Goal: Go to known website: Go to known website

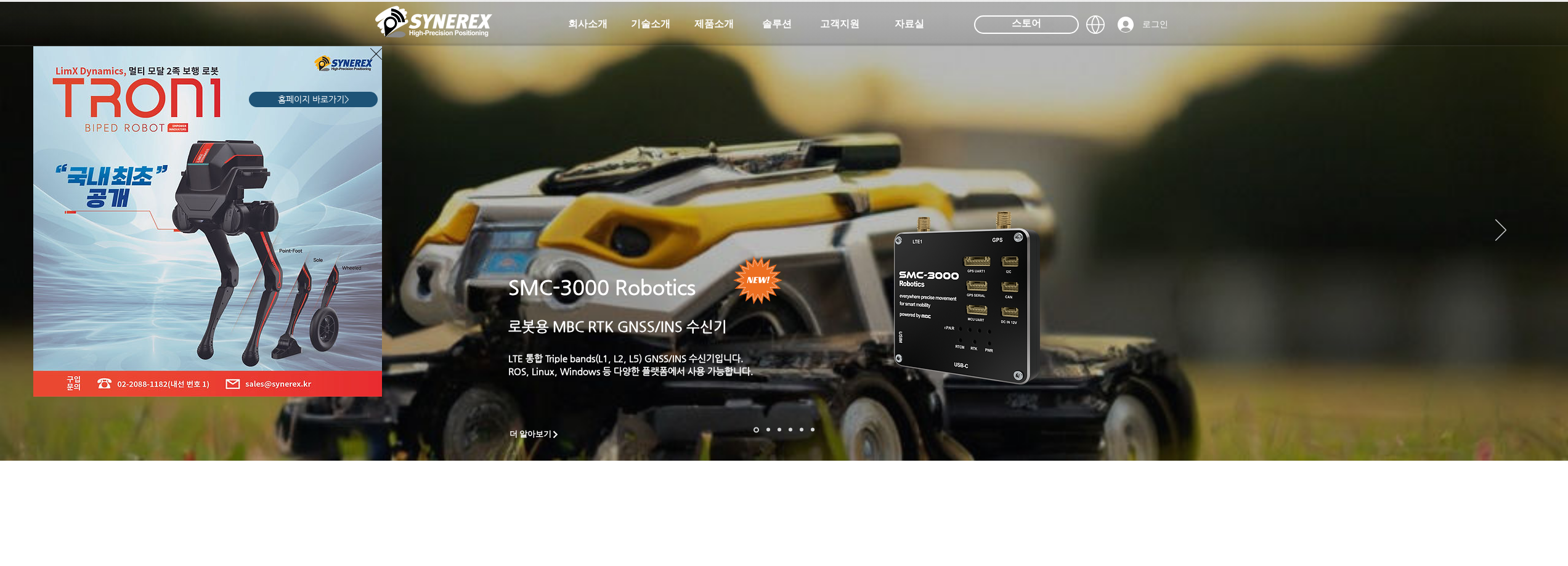
click at [909, 25] on div "LimX Dinamics" at bounding box center [784, 283] width 1568 height 566
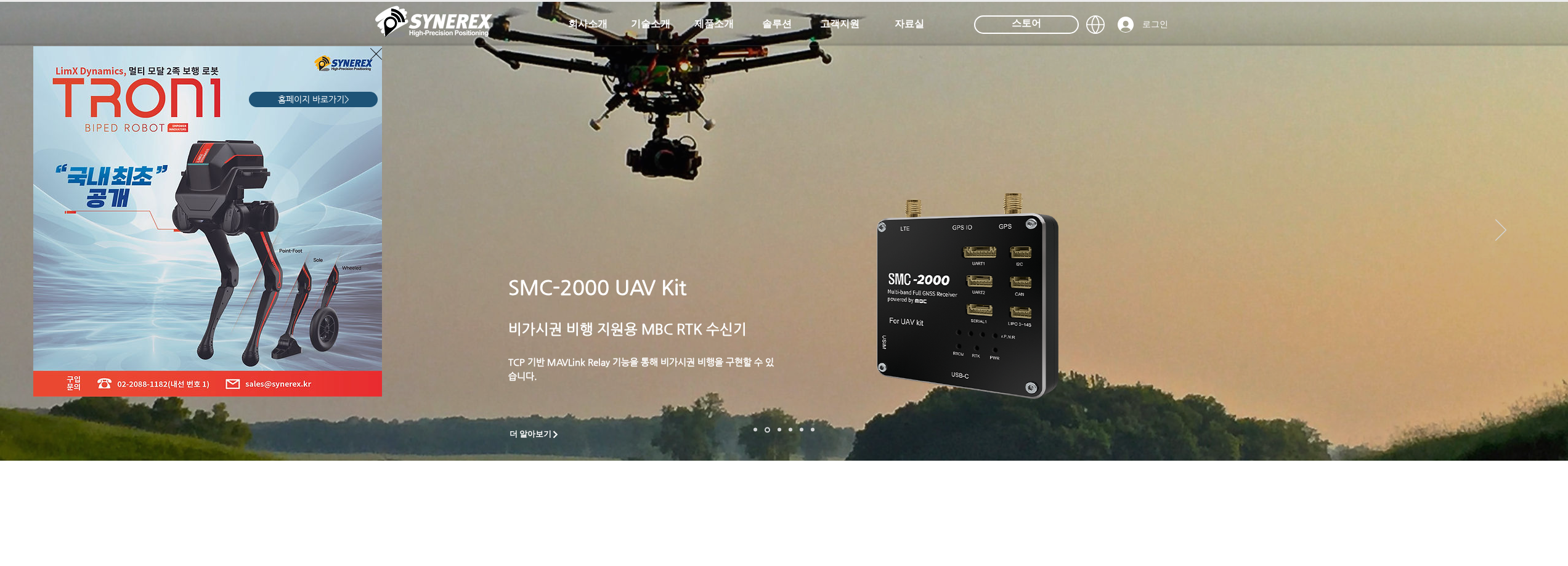
click at [334, 97] on span "홈페이지 바로가기>" at bounding box center [314, 99] width 71 height 12
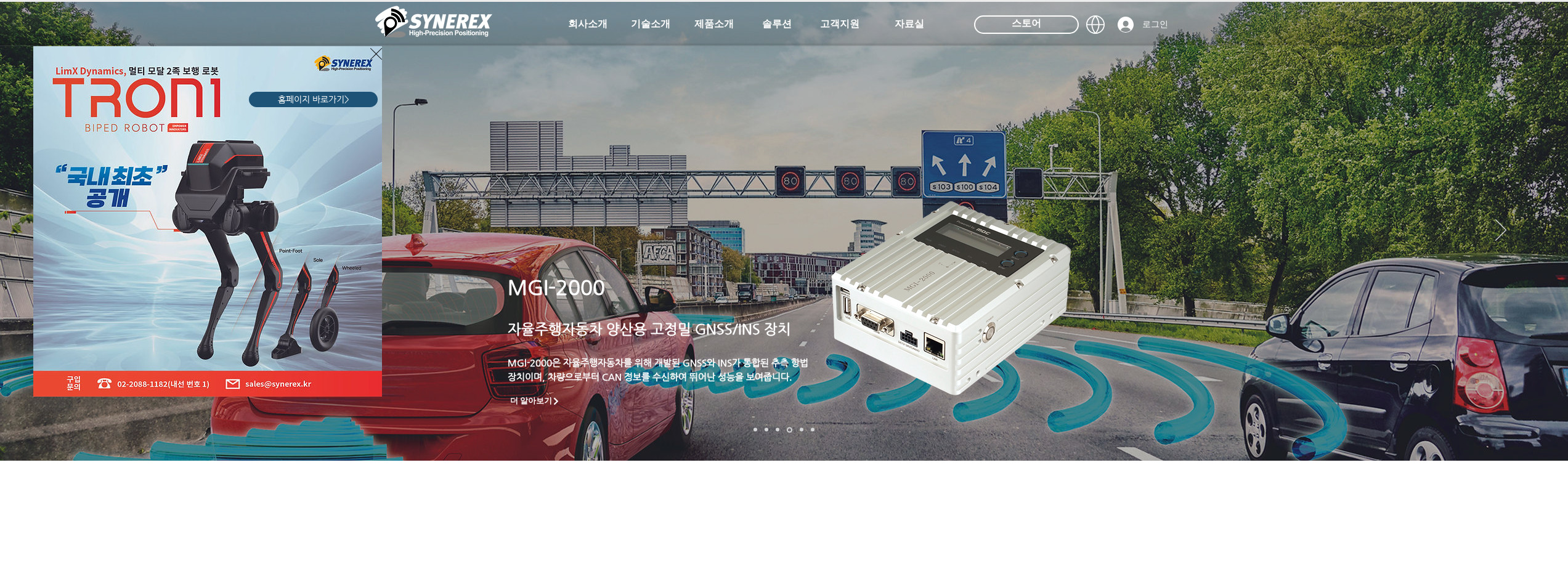
click at [1020, 24] on div "LimX Dinamics" at bounding box center [784, 283] width 1568 height 566
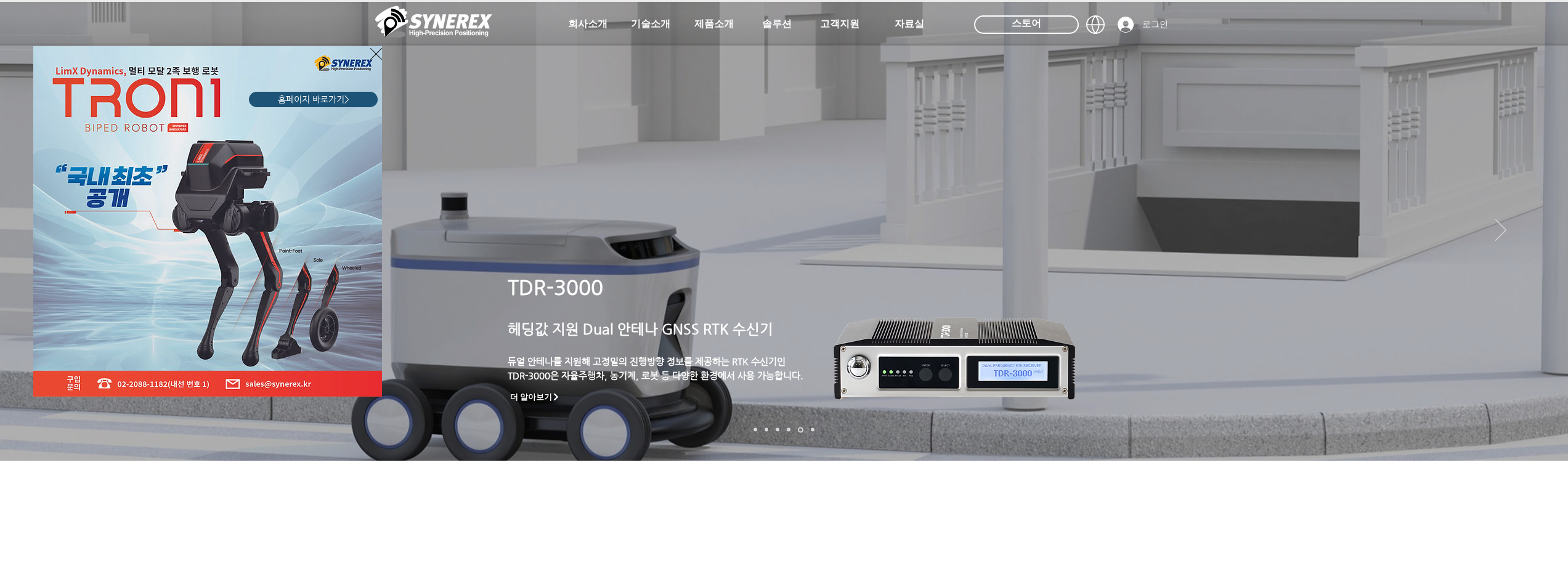
click at [1022, 22] on div "LimX Dinamics" at bounding box center [784, 283] width 1568 height 566
click at [1540, 208] on div "LimX Dinamics" at bounding box center [784, 283] width 1568 height 566
click at [1529, 193] on div "LimX Dinamics" at bounding box center [784, 283] width 1568 height 566
click at [1528, 193] on div "LimX Dinamics" at bounding box center [784, 283] width 1568 height 566
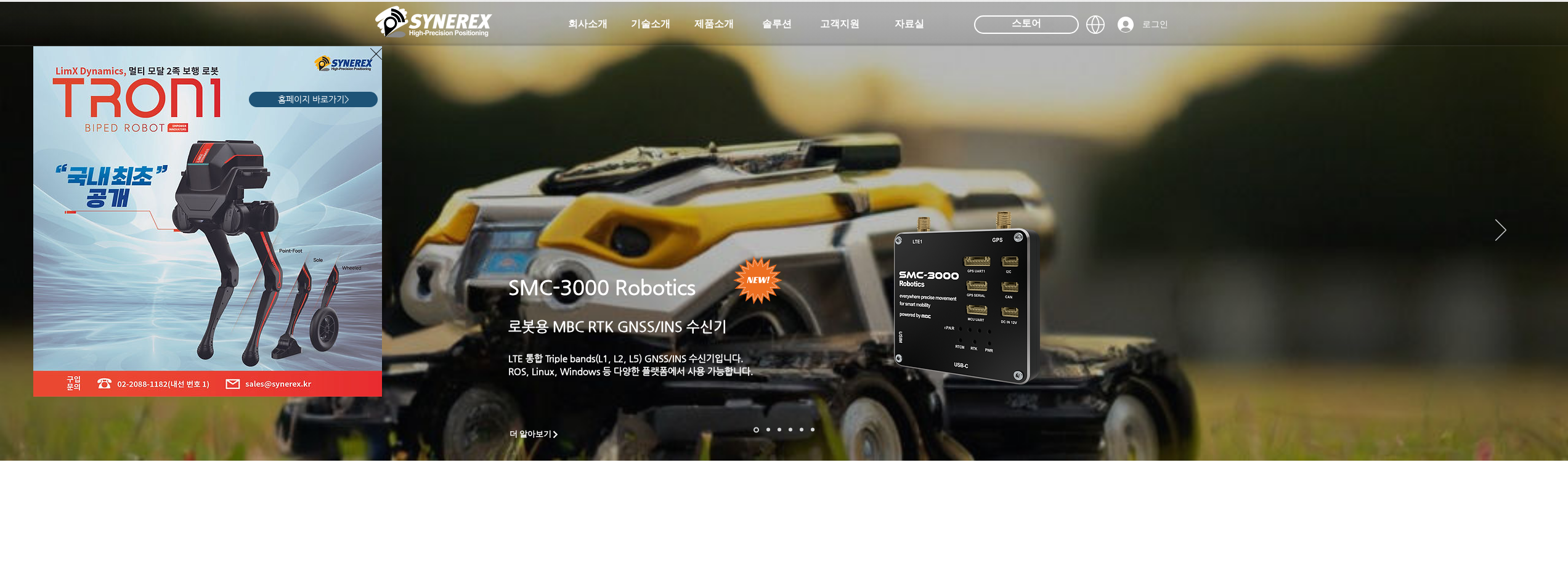
click at [1540, 207] on div "LimX Dinamics" at bounding box center [784, 283] width 1568 height 566
click at [1048, 25] on div "LimX Dinamics" at bounding box center [784, 283] width 1568 height 566
click at [372, 54] on icon "사이트로 돌아가기" at bounding box center [376, 54] width 12 height 15
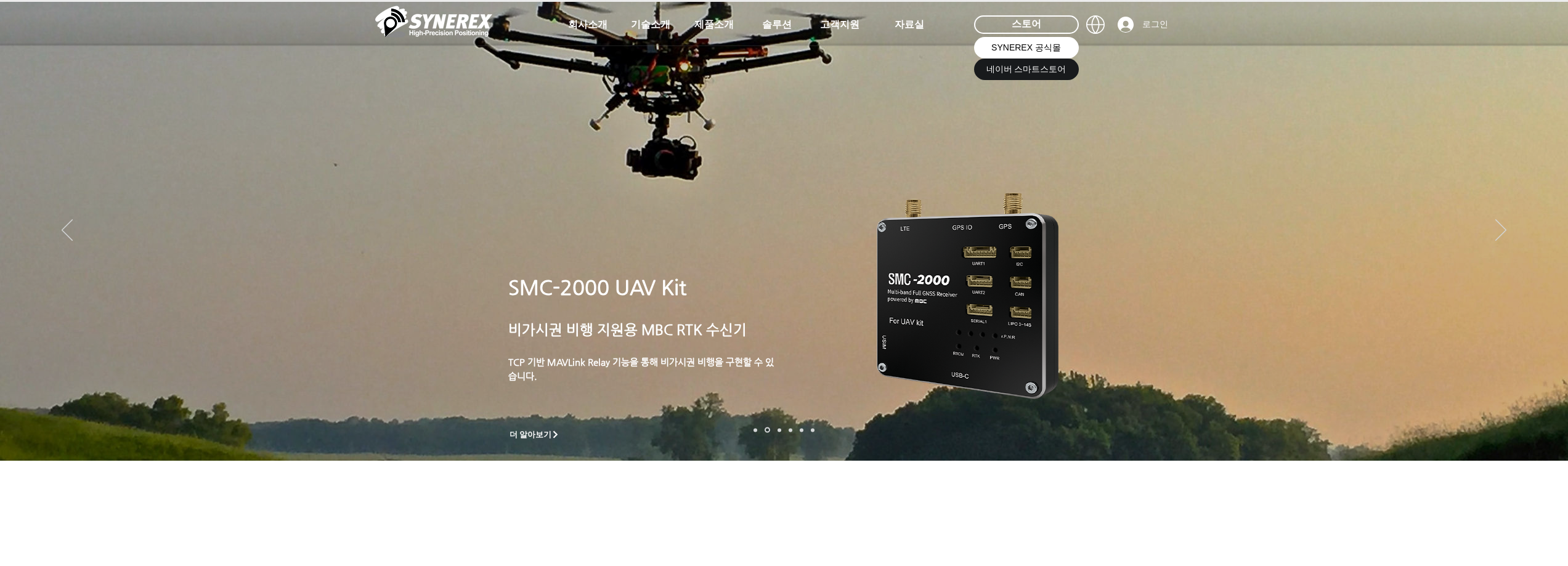
click at [1029, 40] on link "SYNEREX 공식몰" at bounding box center [1026, 47] width 105 height 21
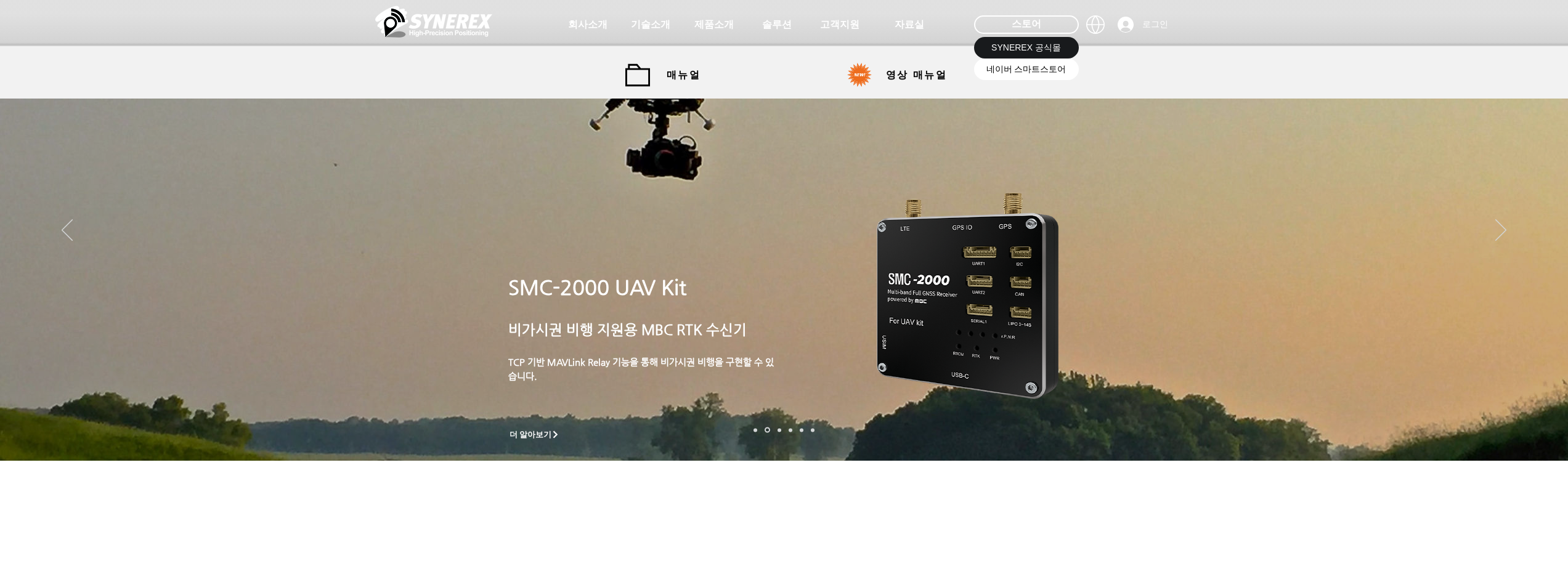
click at [1029, 67] on span "네이버 스마트스토어" at bounding box center [1026, 70] width 80 height 12
